Goal: Task Accomplishment & Management: Manage account settings

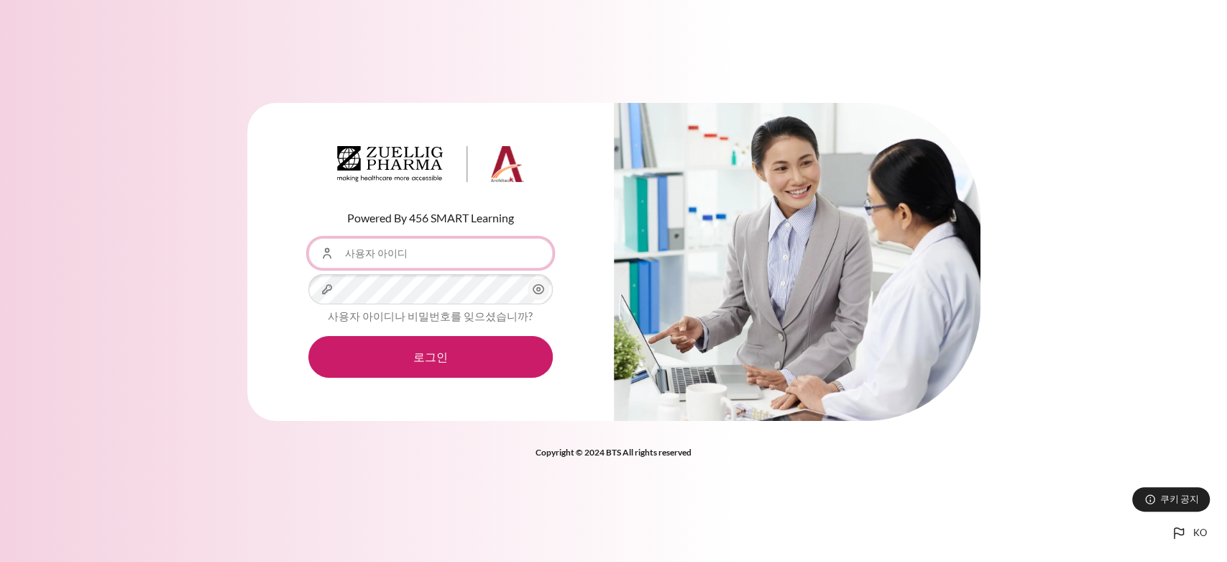
type input "[EMAIL_ADDRESS][DOMAIN_NAME]"
click at [537, 289] on icon "내용" at bounding box center [538, 288] width 17 height 17
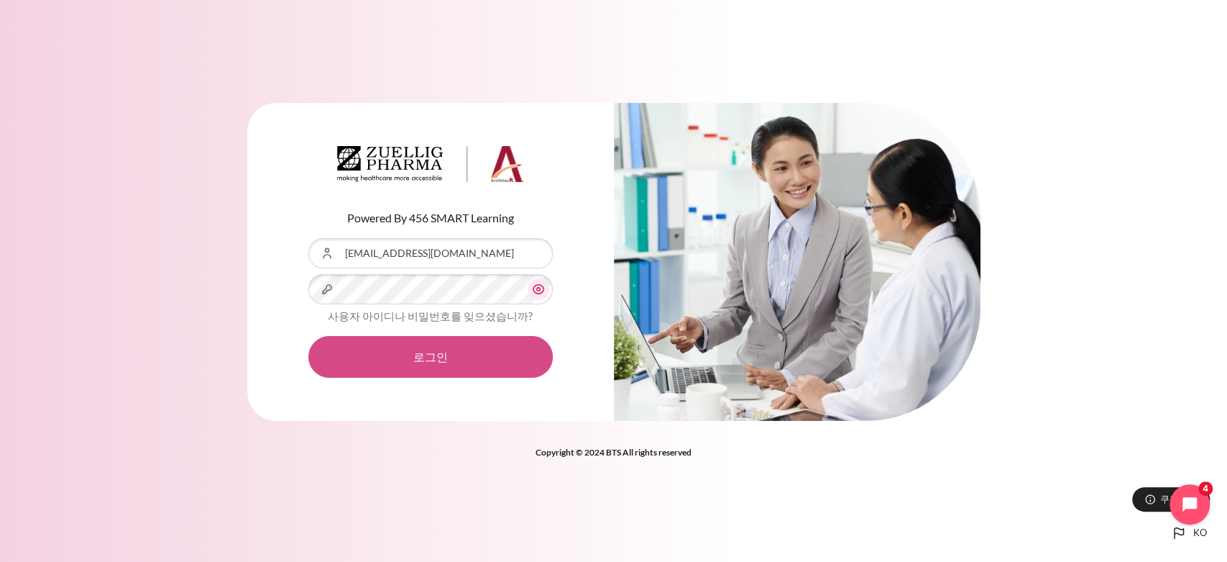
click at [434, 355] on button "로그인" at bounding box center [430, 357] width 244 height 42
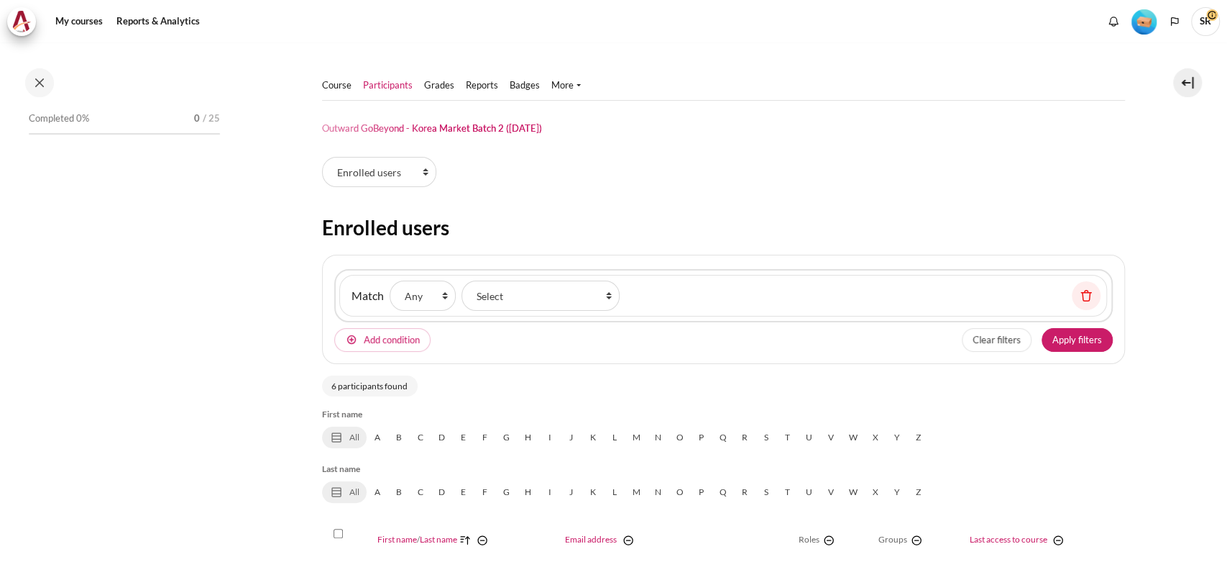
select select "groups"
